Goal: Task Accomplishment & Management: Manage account settings

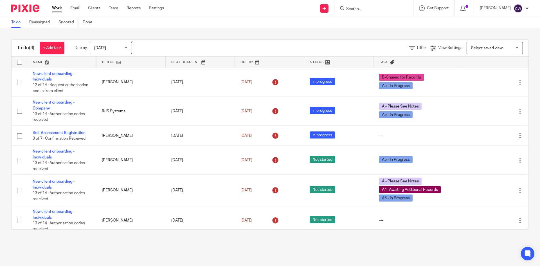
click at [357, 9] on input "Search" at bounding box center [370, 9] width 51 height 5
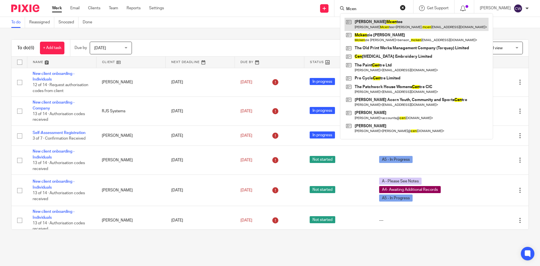
type input "Mcen"
click at [387, 24] on link at bounding box center [416, 24] width 144 height 13
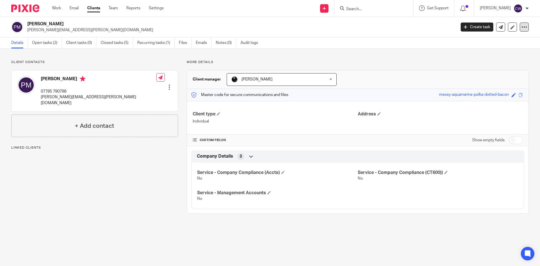
click at [522, 31] on div at bounding box center [523, 26] width 9 height 9
click at [481, 66] on button "Archive client" at bounding box center [489, 65] width 62 height 7
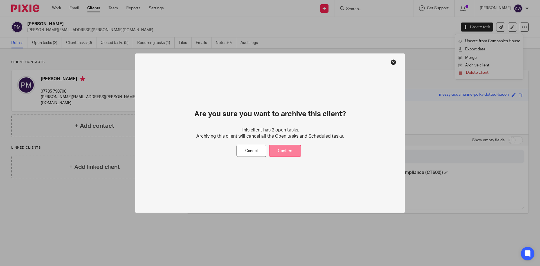
click at [293, 147] on button "Confirm" at bounding box center [285, 151] width 32 height 12
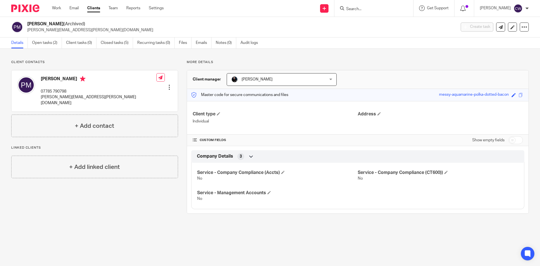
click at [358, 8] on input "Search" at bounding box center [370, 9] width 51 height 5
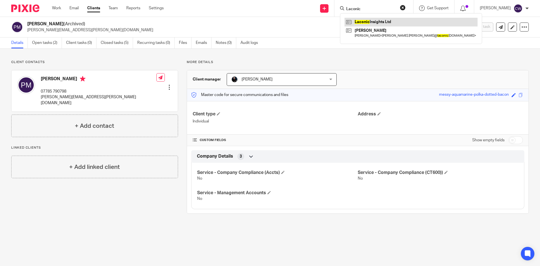
type input "Laconic"
click at [373, 20] on link at bounding box center [410, 22] width 133 height 8
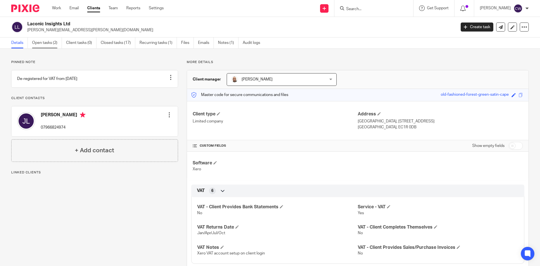
click at [45, 43] on link "Open tasks (2)" at bounding box center [47, 42] width 30 height 11
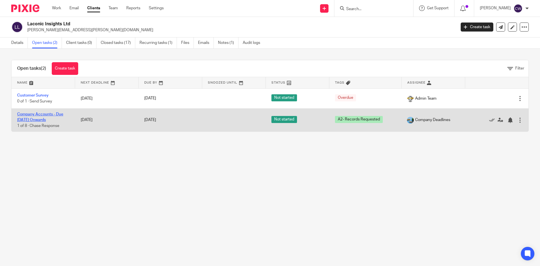
click at [42, 113] on link "Company Accounts - Due [DATE] Onwards" at bounding box center [40, 117] width 46 height 10
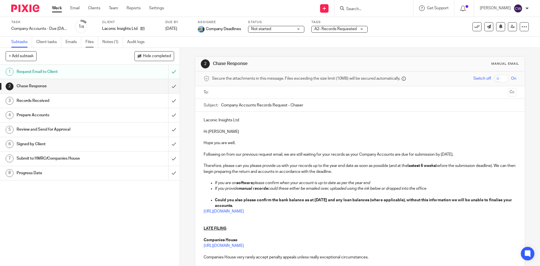
click at [93, 41] on link "Files" at bounding box center [91, 42] width 13 height 11
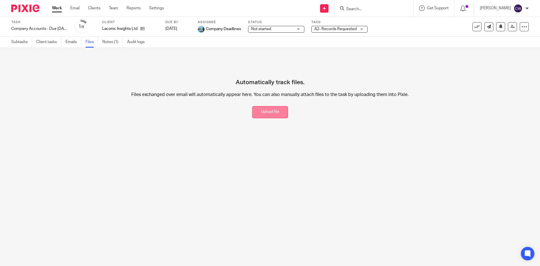
click at [264, 106] on button "Upload file" at bounding box center [270, 112] width 36 height 12
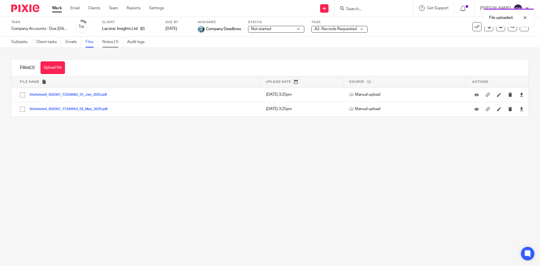
click at [105, 43] on link "Notes (1)" at bounding box center [112, 42] width 21 height 11
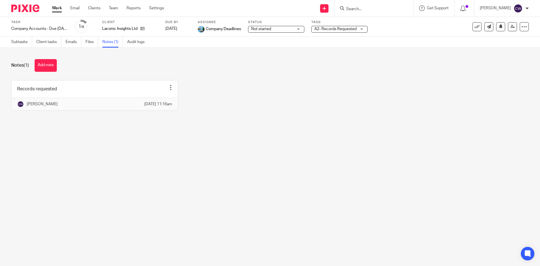
click at [34, 63] on div "Notes (1) Add note" at bounding box center [269, 65] width 517 height 13
click at [47, 68] on button "Add note" at bounding box center [46, 65] width 22 height 13
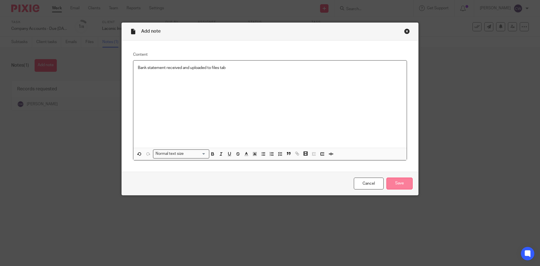
click at [394, 180] on input "Save" at bounding box center [399, 183] width 26 height 12
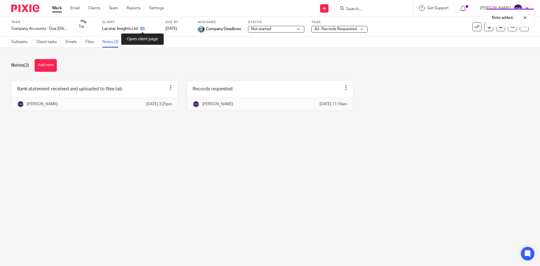
click at [141, 26] on icon at bounding box center [142, 28] width 4 height 4
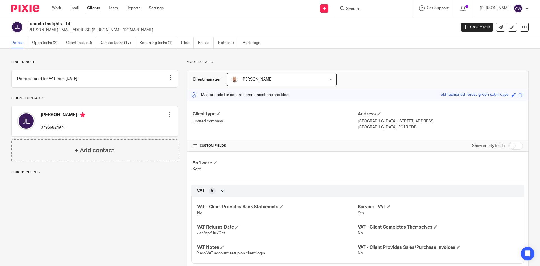
click at [43, 43] on link "Open tasks (2)" at bounding box center [47, 42] width 30 height 11
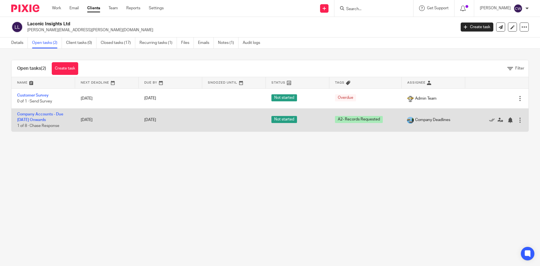
click at [43, 111] on td "Company Accounts - Due 1st May 2023 Onwards 1 of 8 · Chase Response" at bounding box center [44, 119] width 64 height 23
click at [47, 115] on link "Company Accounts - Due [DATE] Onwards" at bounding box center [40, 117] width 46 height 10
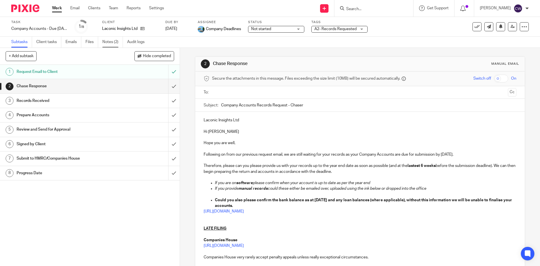
click at [107, 41] on link "Notes (2)" at bounding box center [112, 42] width 21 height 11
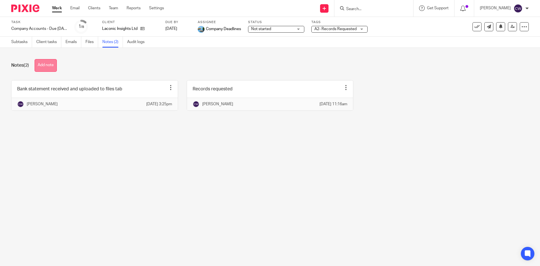
click at [54, 62] on button "Add note" at bounding box center [46, 65] width 22 height 13
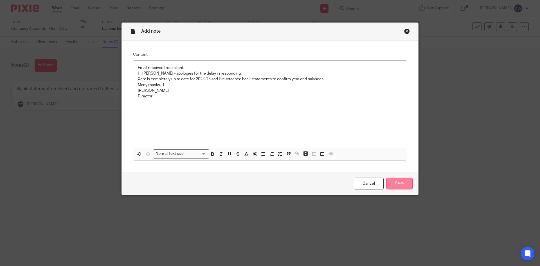
click at [400, 186] on input "Save" at bounding box center [399, 183] width 26 height 12
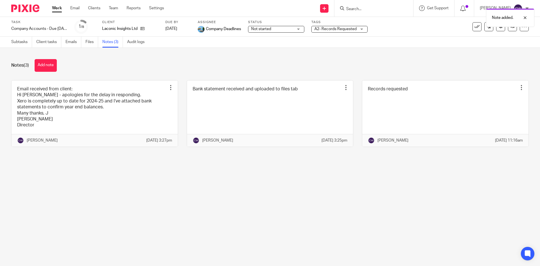
click at [353, 28] on span "A2- Records Requested" at bounding box center [335, 29] width 42 height 4
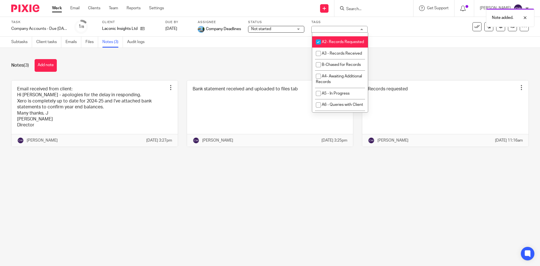
scroll to position [197, 0]
click at [337, 48] on li "A2- Records Requested" at bounding box center [340, 42] width 56 height 12
checkbox input "false"
click at [337, 59] on li "A3 - Records Received" at bounding box center [340, 53] width 56 height 12
checkbox input "true"
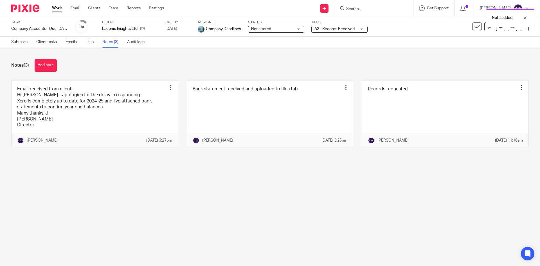
click at [378, 68] on div "Notes (3) Add note" at bounding box center [269, 65] width 517 height 13
click at [510, 26] on icon at bounding box center [512, 26] width 4 height 4
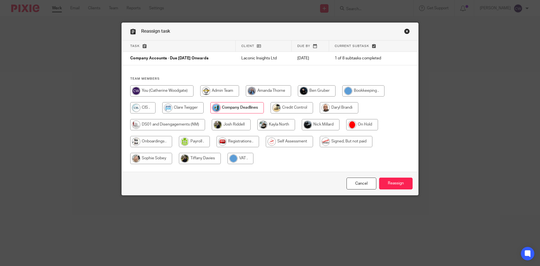
click at [331, 126] on input "radio" at bounding box center [321, 124] width 38 height 11
radio input "true"
click at [386, 182] on input "Reassign" at bounding box center [395, 183] width 33 height 12
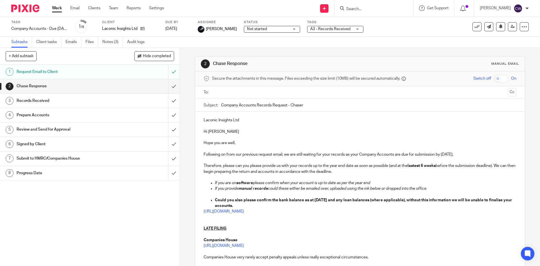
click at [359, 8] on input "Search" at bounding box center [370, 9] width 51 height 5
type input "luke lovell"
click at [370, 36] on link at bounding box center [386, 35] width 84 height 8
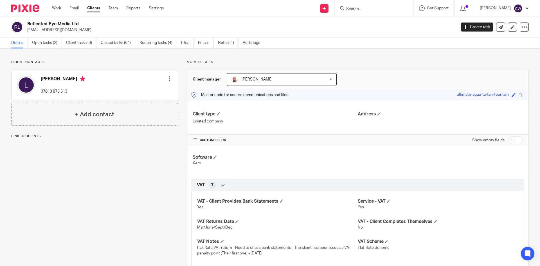
drag, startPoint x: 26, startPoint y: 30, endPoint x: 84, endPoint y: 31, distance: 57.9
click at [85, 31] on div "Reflected Eye Media Ltd [EMAIL_ADDRESS][DOMAIN_NAME]" at bounding box center [231, 27] width 441 height 12
copy p "lukelovell@reflectedeye.co.uk"
drag, startPoint x: 354, startPoint y: 10, endPoint x: 337, endPoint y: 10, distance: 17.1
click at [345, 10] on input "Search" at bounding box center [370, 9] width 51 height 5
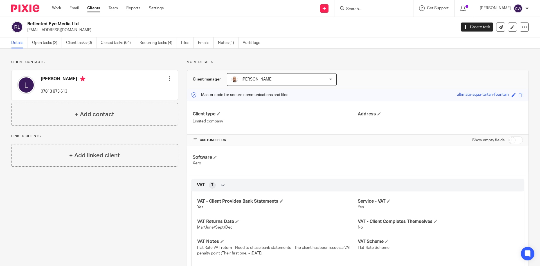
click at [28, 5] on img at bounding box center [25, 8] width 28 height 8
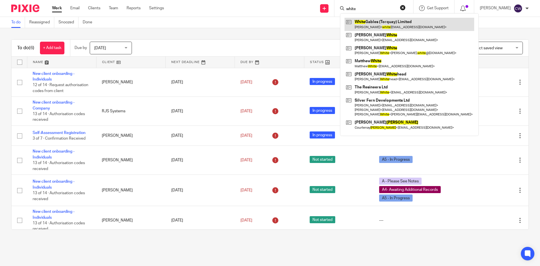
type input "white"
click at [375, 22] on link at bounding box center [409, 24] width 130 height 13
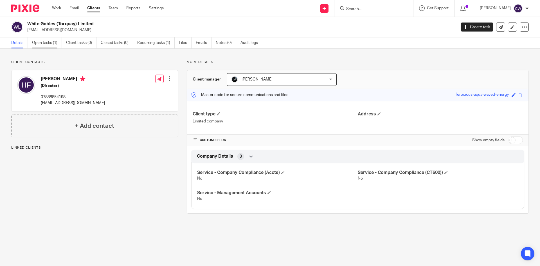
click at [50, 42] on link "Open tasks (1)" at bounding box center [47, 42] width 30 height 11
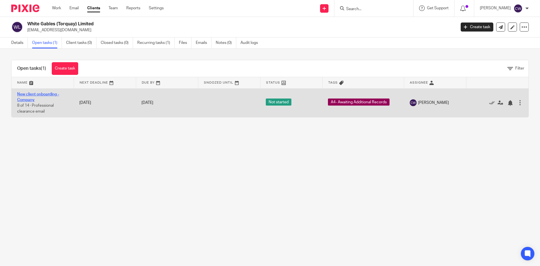
click at [39, 94] on link "New client onboarding - Company" at bounding box center [38, 97] width 42 height 10
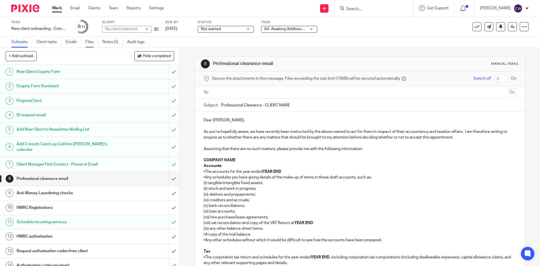
click at [87, 44] on link "Files" at bounding box center [91, 42] width 13 height 11
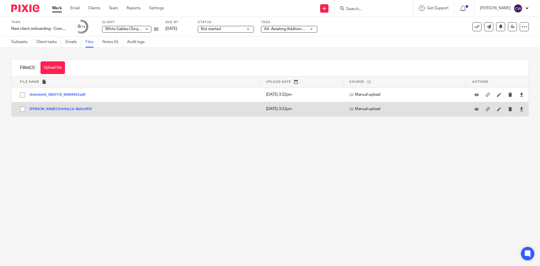
click at [59, 108] on button "Hans Driving Lic Main.HEIC" at bounding box center [63, 109] width 67 height 4
click at [517, 107] on div at bounding box center [521, 109] width 8 height 8
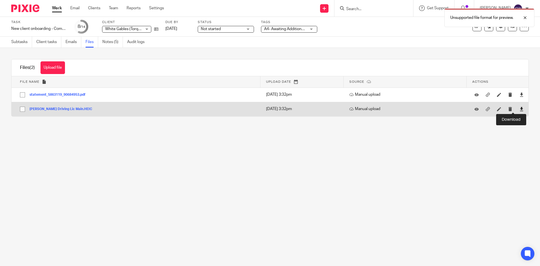
click at [519, 107] on icon at bounding box center [521, 109] width 4 height 4
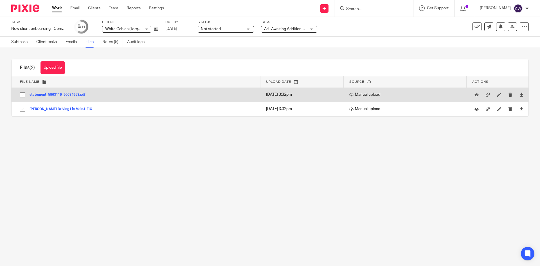
click at [69, 95] on button "statement_5863119_90684953.pdf" at bounding box center [60, 95] width 60 height 4
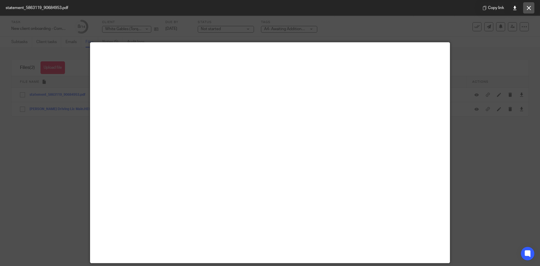
click at [526, 6] on button at bounding box center [528, 7] width 11 height 11
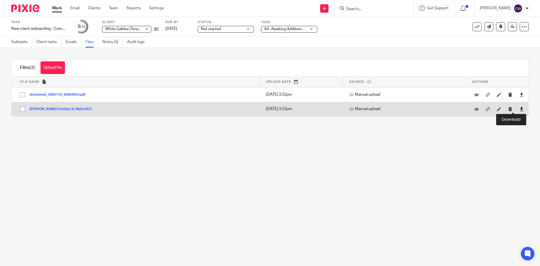
click at [519, 108] on icon at bounding box center [521, 109] width 4 height 4
click at [61, 107] on button "Hans Driving Lic Main.HEIC" at bounding box center [63, 109] width 67 height 4
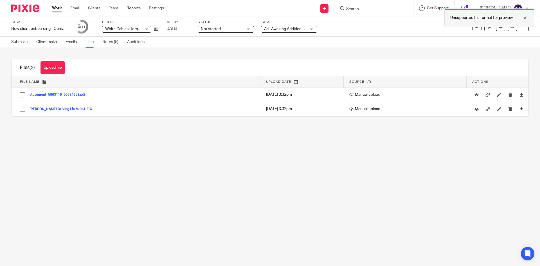
click at [525, 19] on div at bounding box center [520, 17] width 15 height 7
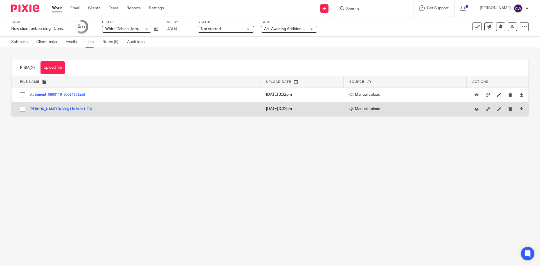
click at [67, 108] on button "Hans Driving Lic Main.HEIC" at bounding box center [63, 109] width 67 height 4
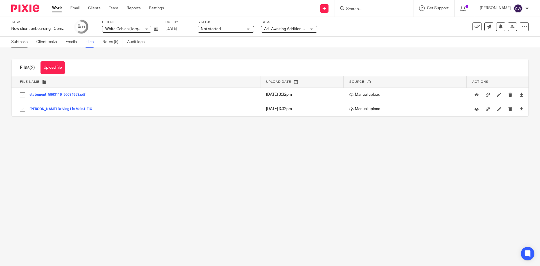
click at [17, 45] on link "Subtasks" at bounding box center [21, 42] width 21 height 11
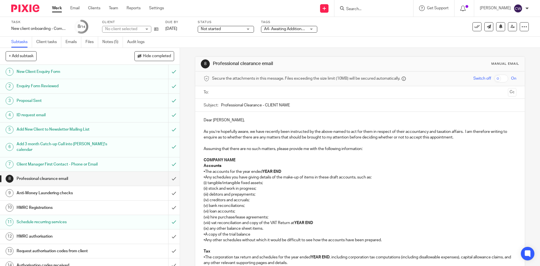
drag, startPoint x: 299, startPoint y: 107, endPoint x: 264, endPoint y: 104, distance: 34.7
click at [264, 104] on input "Professional Clearance - CLIENT NAME" at bounding box center [368, 105] width 295 height 13
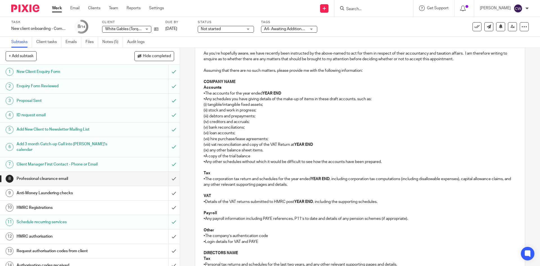
scroll to position [112, 0]
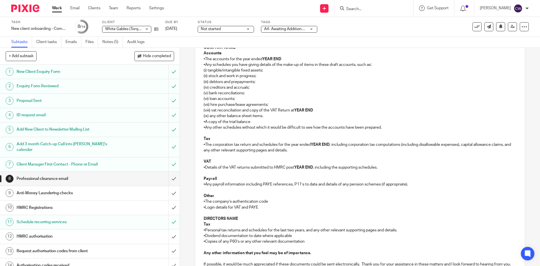
type input "Professional Clearance - White Gable (Torquay) Limited"
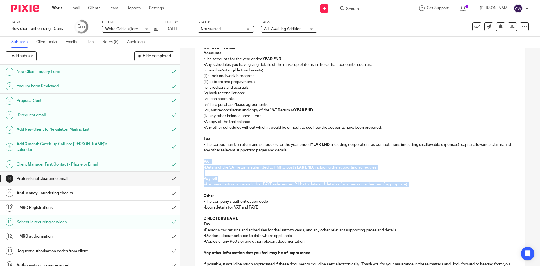
drag, startPoint x: 202, startPoint y: 160, endPoint x: 354, endPoint y: 188, distance: 154.0
click at [354, 188] on div "Dear Sirs, As you’re hopefully aware, we have recently been instructed by the a…" at bounding box center [359, 140] width 329 height 283
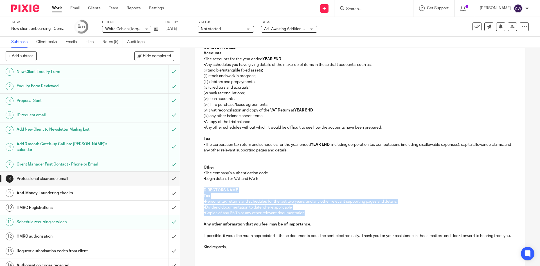
drag, startPoint x: 200, startPoint y: 188, endPoint x: 336, endPoint y: 212, distance: 137.6
click at [336, 212] on div "Dear Sirs, As you’re hopefully aware, we have recently been instructed by the a…" at bounding box center [359, 126] width 329 height 255
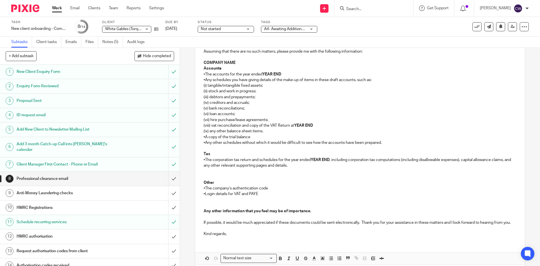
scroll to position [84, 0]
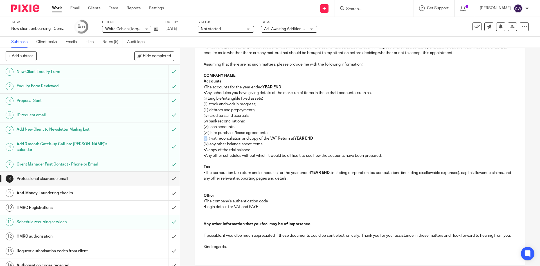
click at [204, 139] on div "Dear Sirs, As you’re hopefully aware, we have recently been instructed by the a…" at bounding box center [359, 140] width 329 height 226
drag, startPoint x: 268, startPoint y: 144, endPoint x: 199, endPoint y: 138, distance: 68.6
click at [199, 138] on div "Dear Sirs, As you’re hopefully aware, we have recently been instructed by the a…" at bounding box center [359, 140] width 329 height 226
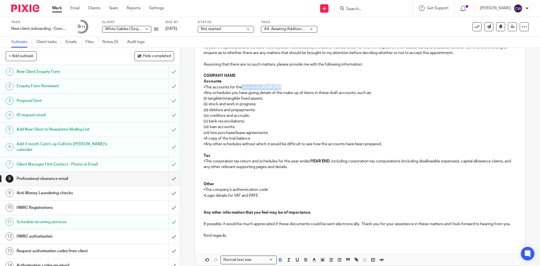
drag, startPoint x: 282, startPoint y: 85, endPoint x: 238, endPoint y: 85, distance: 43.8
click at [238, 85] on p "•The accounts for the year ended YEAR END" at bounding box center [359, 87] width 312 height 6
drag, startPoint x: 329, startPoint y: 160, endPoint x: 289, endPoint y: 162, distance: 40.2
click at [289, 162] on p "•The corporation tax return and schedules for the year ended YEAR END , includi…" at bounding box center [359, 164] width 312 height 12
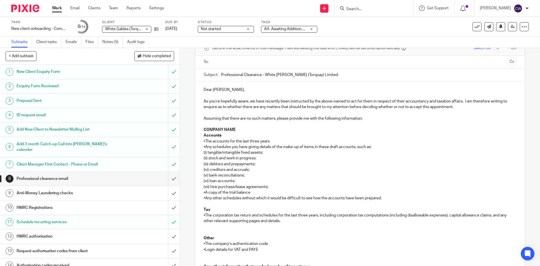
scroll to position [28, 0]
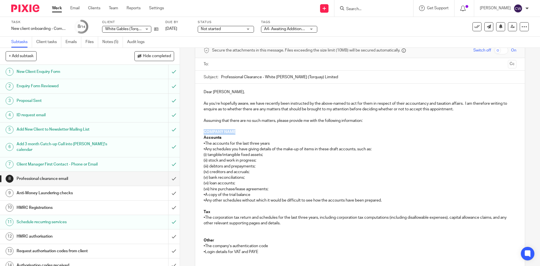
drag, startPoint x: 234, startPoint y: 132, endPoint x: 203, endPoint y: 131, distance: 31.5
click at [203, 131] on p "COMPANY NAME" at bounding box center [359, 132] width 312 height 6
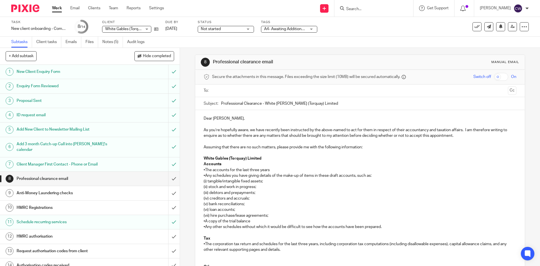
scroll to position [0, 0]
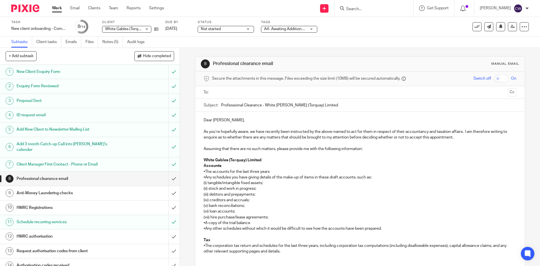
click at [257, 92] on input "text" at bounding box center [359, 92] width 291 height 6
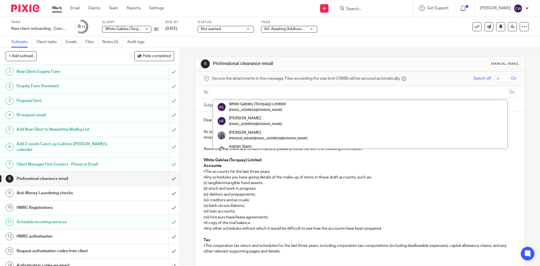
paste input "admin@neilwilsonandco.co.uk"
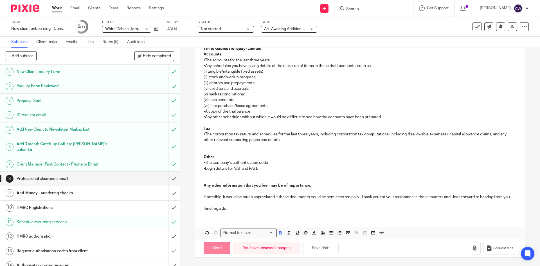
type input "admin@neilwilsonandco.co.uk"
click at [215, 248] on input "Send" at bounding box center [216, 248] width 27 height 12
type input "Sent"
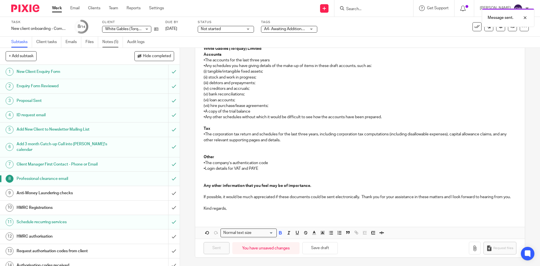
click at [108, 41] on link "Notes (5)" at bounding box center [112, 42] width 21 height 11
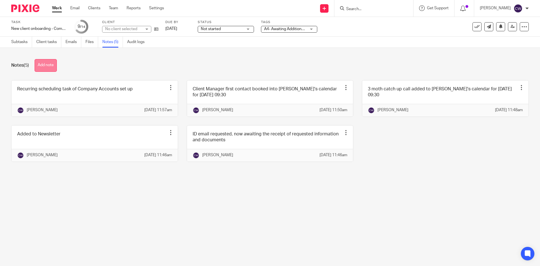
click at [55, 64] on button "Add note" at bounding box center [46, 65] width 22 height 13
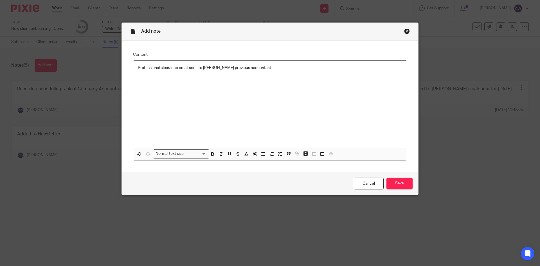
click at [381, 178] on div "Cancel Save" at bounding box center [270, 183] width 296 height 24
click at [386, 182] on input "Save" at bounding box center [399, 183] width 26 height 12
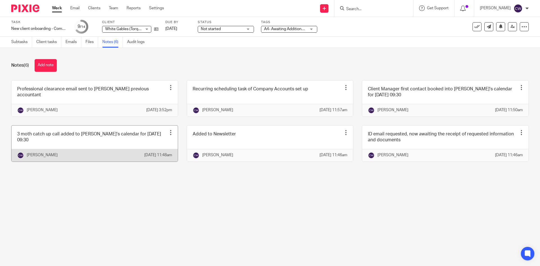
click at [168, 135] on div at bounding box center [171, 133] width 6 height 6
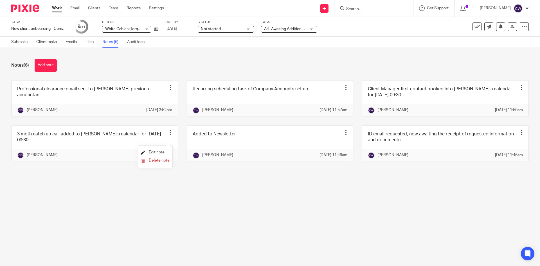
click at [157, 150] on span "Edit note" at bounding box center [157, 152] width 16 height 4
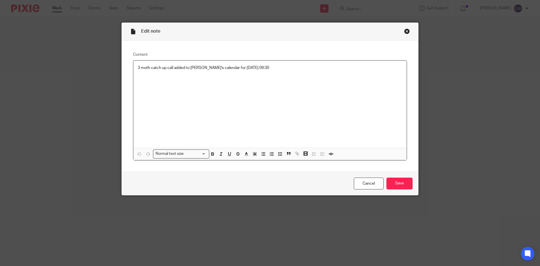
click at [145, 69] on p "3 moth catch up call added to [PERSON_NAME]'s calendar for [DATE] 09:30" at bounding box center [270, 68] width 264 height 6
click at [401, 184] on input "Save" at bounding box center [399, 183] width 26 height 12
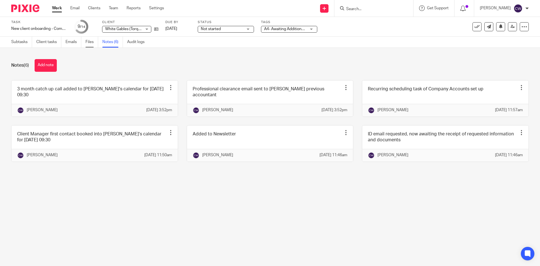
click at [87, 42] on link "Files" at bounding box center [91, 42] width 13 height 11
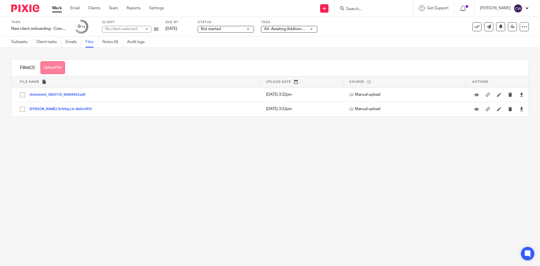
click at [57, 64] on button "Upload file" at bounding box center [52, 67] width 24 height 13
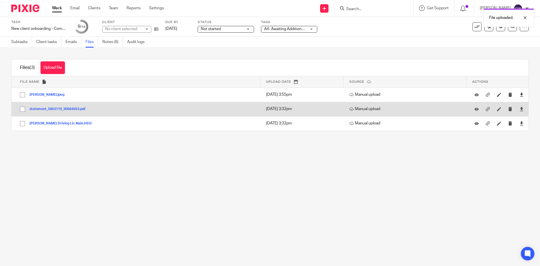
click at [47, 110] on button "statement_5863119_90684953.pdf" at bounding box center [60, 109] width 60 height 4
click at [47, 110] on div "Files (3) Upload file Download selected Delete selected File name Upload date S…" at bounding box center [269, 95] width 517 height 72
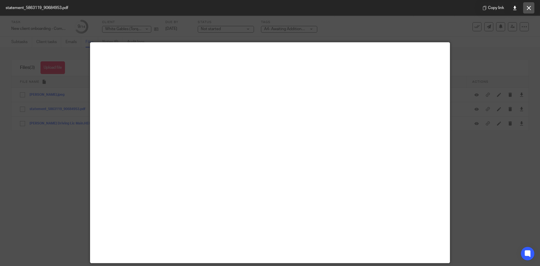
click at [528, 5] on button at bounding box center [528, 7] width 11 height 11
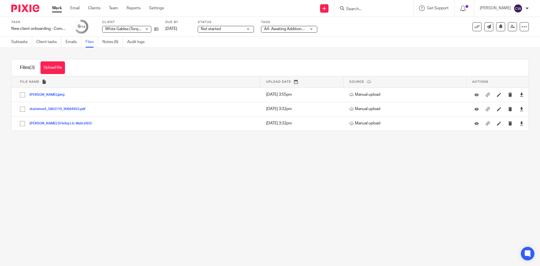
click at [354, 5] on form at bounding box center [375, 8] width 60 height 7
click at [97, 6] on link "Clients" at bounding box center [94, 8] width 12 height 6
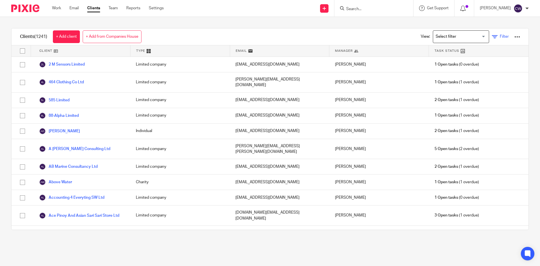
click at [499, 37] on span "Filter" at bounding box center [503, 37] width 9 height 4
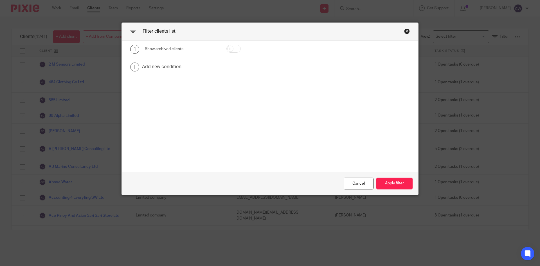
click at [235, 49] on input "checkbox" at bounding box center [233, 49] width 14 height 8
checkbox input "true"
click at [379, 184] on button "Apply filter" at bounding box center [394, 183] width 36 height 12
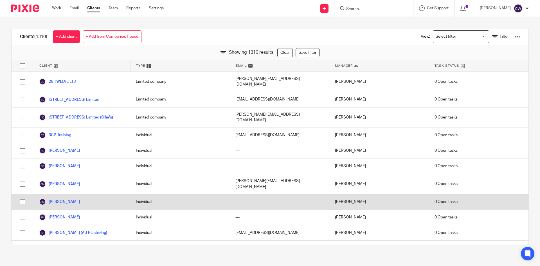
click at [391, 194] on div "Daryl Brandi" at bounding box center [378, 201] width 99 height 15
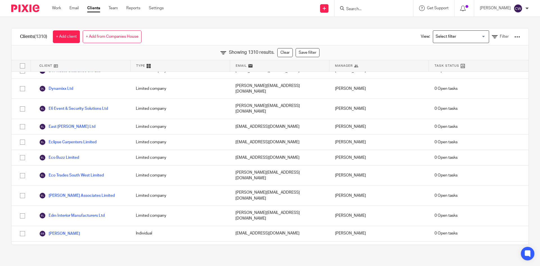
scroll to position [8298, 0]
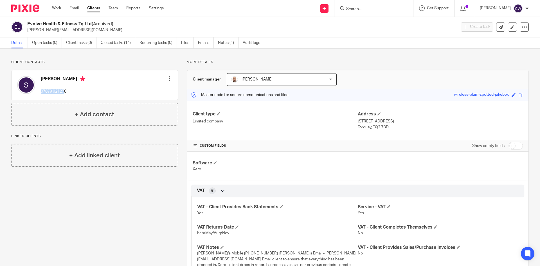
drag, startPoint x: 64, startPoint y: 90, endPoint x: 43, endPoint y: 89, distance: 21.4
click at [42, 89] on p "07879 921278" at bounding box center [63, 92] width 45 height 6
drag, startPoint x: 69, startPoint y: 90, endPoint x: 40, endPoint y: 89, distance: 28.4
click at [40, 89] on div "[PERSON_NAME] 07879 921278 Edit contact Create client from contact Export data …" at bounding box center [95, 85] width 166 height 30
copy p "07879 921278"
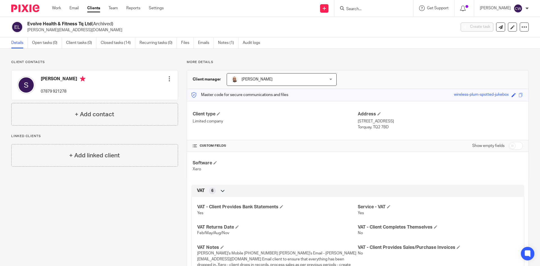
click at [350, 5] on form at bounding box center [375, 8] width 60 height 7
click at [372, 13] on div at bounding box center [373, 8] width 79 height 17
click at [359, 7] on input "Search" at bounding box center [370, 9] width 51 height 5
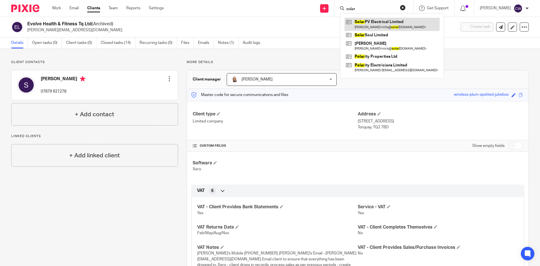
type input "solar"
click at [362, 22] on link at bounding box center [391, 24] width 95 height 13
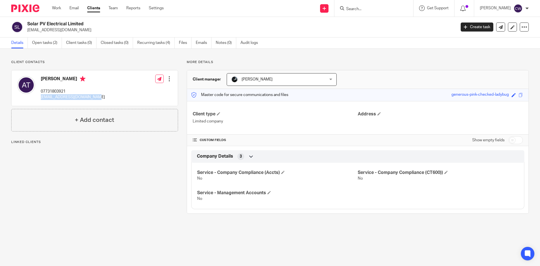
drag, startPoint x: 40, startPoint y: 95, endPoint x: 99, endPoint y: 96, distance: 59.0
click at [99, 96] on div "Amanda Towill 07731803921 info@solarpvelectrical.com Edit contact Create client…" at bounding box center [95, 87] width 166 height 35
copy p "info@solarpvelectrical.com"
click at [46, 45] on link "Open tasks (2)" at bounding box center [47, 42] width 30 height 11
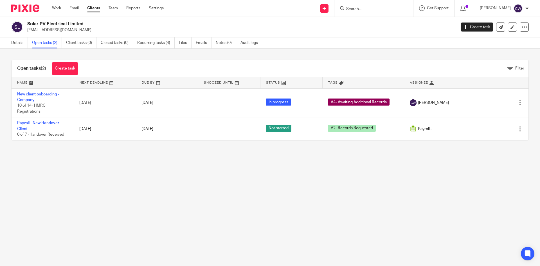
drag, startPoint x: 352, startPoint y: 13, endPoint x: 352, endPoint y: 10, distance: 3.7
click at [352, 10] on div at bounding box center [373, 8] width 79 height 17
click at [352, 10] on input "Search" at bounding box center [370, 9] width 51 height 5
type input "w"
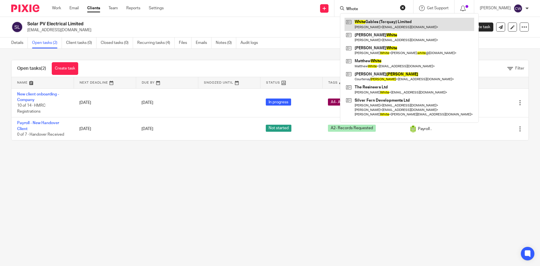
type input "Whote"
click at [371, 25] on link at bounding box center [409, 24] width 130 height 13
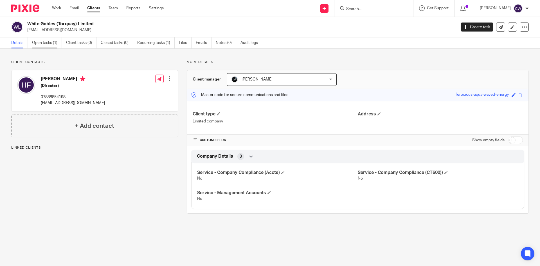
click at [51, 40] on link "Open tasks (1)" at bounding box center [47, 42] width 30 height 11
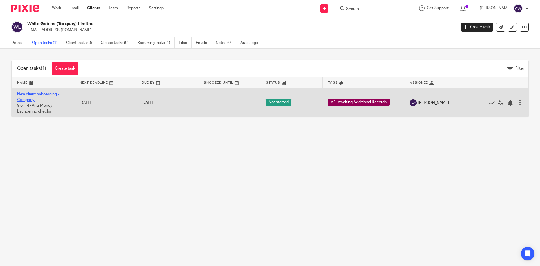
click at [55, 95] on link "New client onboarding - Company" at bounding box center [38, 97] width 42 height 10
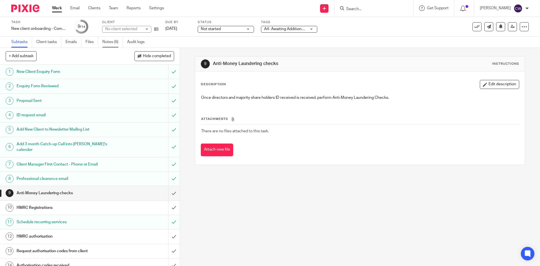
click at [116, 44] on link "Notes (6)" at bounding box center [112, 42] width 21 height 11
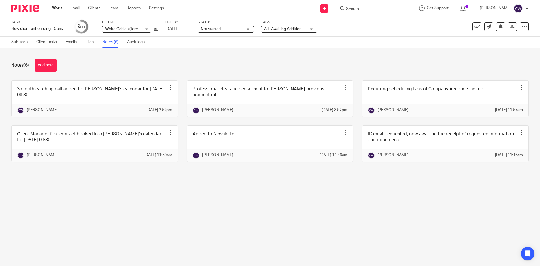
click at [360, 2] on div at bounding box center [373, 8] width 79 height 17
click at [26, 10] on img at bounding box center [25, 8] width 28 height 8
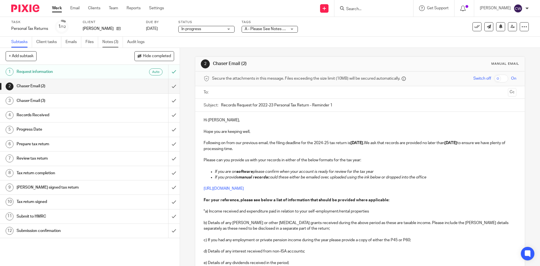
click at [114, 41] on link "Notes (3)" at bounding box center [112, 42] width 21 height 11
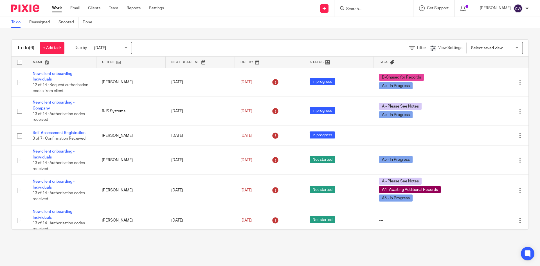
click at [357, 12] on div at bounding box center [373, 8] width 79 height 17
click at [358, 8] on input "Search" at bounding box center [370, 9] width 51 height 5
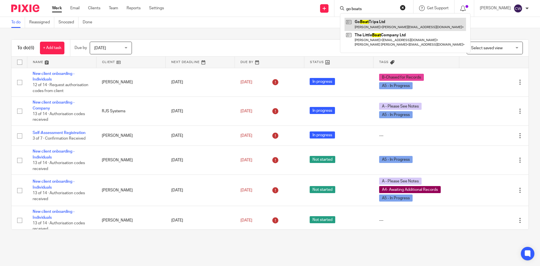
type input "go boats"
click at [377, 22] on link at bounding box center [404, 24] width 121 height 13
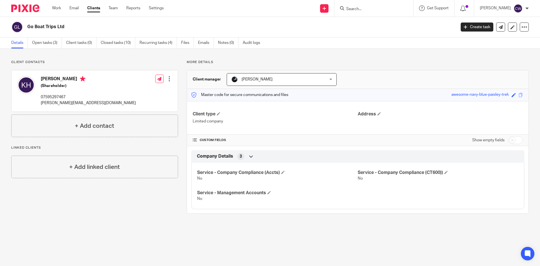
click at [364, 10] on input "Search" at bounding box center [370, 9] width 51 height 5
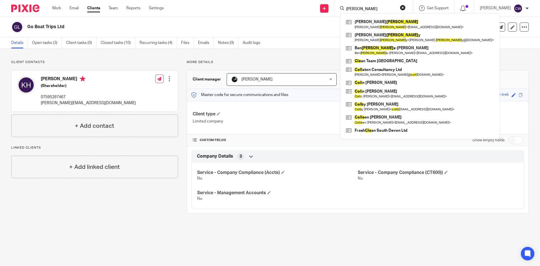
type input "cole"
